Goal: Navigation & Orientation: Understand site structure

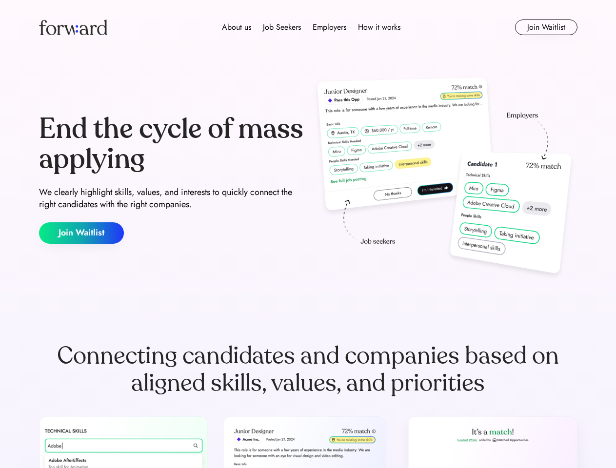
click at [308, 234] on div "End the cycle of mass applying We clearly highlight skills, values, and interes…" at bounding box center [308, 179] width 538 height 210
click at [308, 27] on div "About us Job Seekers Employers How it works" at bounding box center [311, 27] width 384 height 12
click at [73, 27] on img at bounding box center [73, 28] width 68 height 16
click at [311, 27] on div "About us Job Seekers Employers How it works" at bounding box center [311, 27] width 384 height 12
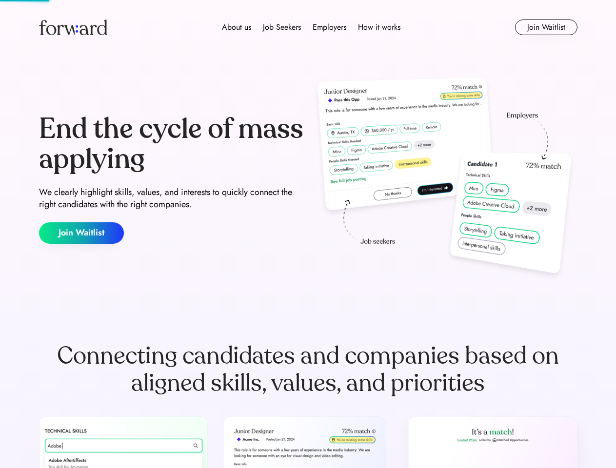
click at [237, 27] on div "About us" at bounding box center [236, 27] width 29 height 12
click at [282, 27] on div "Job Seekers" at bounding box center [282, 27] width 38 height 12
click at [329, 27] on div "Employers" at bounding box center [330, 27] width 34 height 12
click at [379, 27] on div "How it works" at bounding box center [379, 27] width 42 height 12
click at [546, 27] on button "Join Waitlist" at bounding box center [546, 28] width 62 height 16
